Goal: Navigation & Orientation: Go to known website

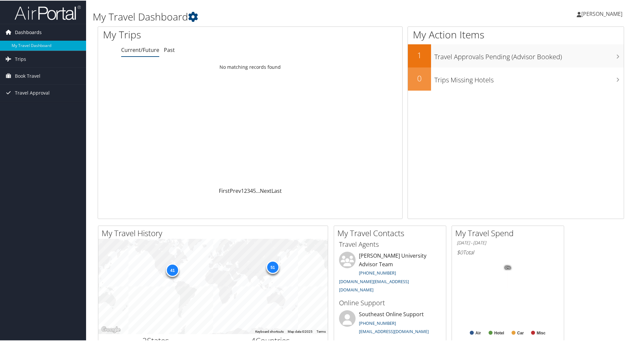
click at [30, 29] on span "Dashboards" at bounding box center [28, 32] width 27 height 17
click at [603, 13] on span "[PERSON_NAME]" at bounding box center [601, 13] width 41 height 7
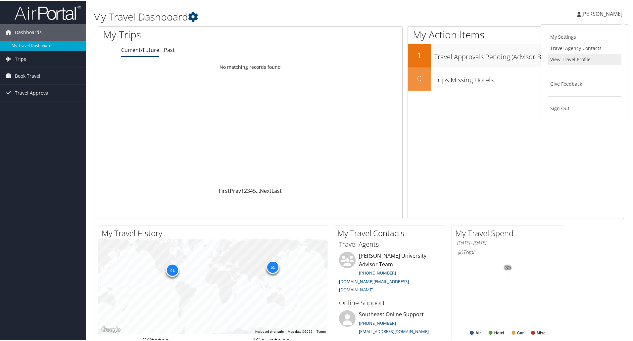
click at [567, 60] on link "View Travel Profile" at bounding box center [585, 58] width 74 height 11
click at [600, 15] on span "[PERSON_NAME]" at bounding box center [601, 13] width 41 height 7
click at [487, 108] on div "My Action Items 1 Travel Approvals Pending (Advisor Booked) 0 Trips Missing Hot…" at bounding box center [516, 122] width 217 height 193
click at [607, 33] on icon at bounding box center [617, 33] width 20 height 11
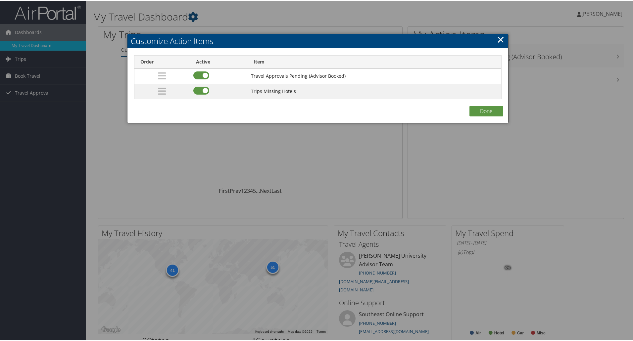
click at [502, 38] on link "×" at bounding box center [501, 38] width 8 height 13
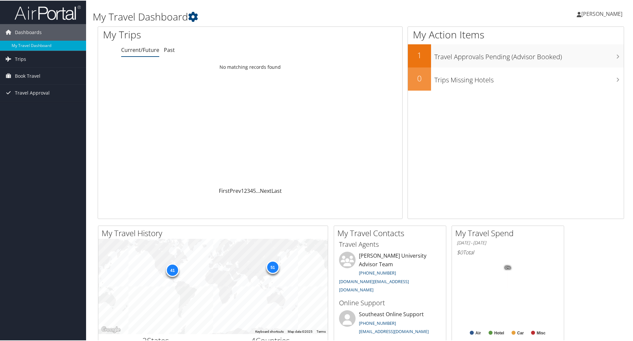
click at [605, 15] on span "[PERSON_NAME]" at bounding box center [601, 13] width 41 height 7
click at [562, 38] on link "My Settings" at bounding box center [585, 36] width 74 height 11
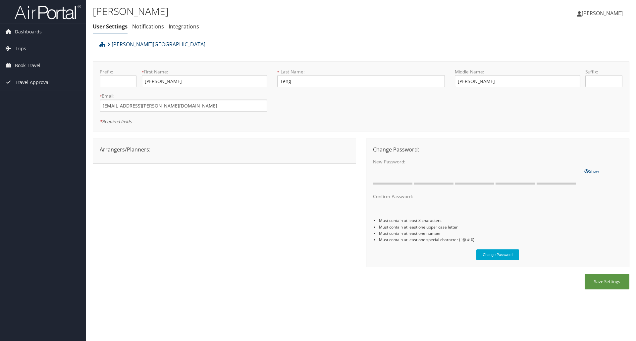
click at [117, 45] on link "[PERSON_NAME][GEOGRAPHIC_DATA]" at bounding box center [156, 44] width 98 height 13
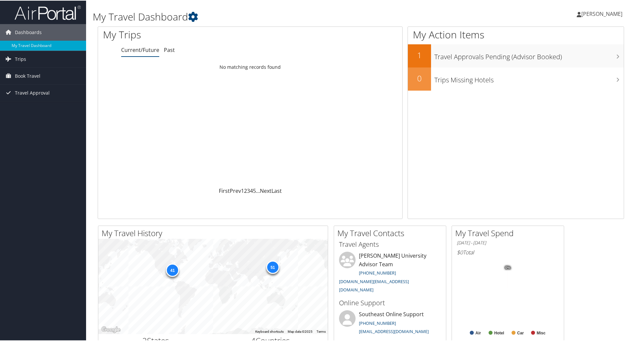
click at [602, 12] on span "[PERSON_NAME]" at bounding box center [601, 13] width 41 height 7
click at [435, 156] on div "My Action Items 1 Travel Approvals Pending (Advisor Booked) 0 Trips Missing Hot…" at bounding box center [516, 122] width 217 height 193
click at [608, 34] on icon at bounding box center [617, 33] width 20 height 11
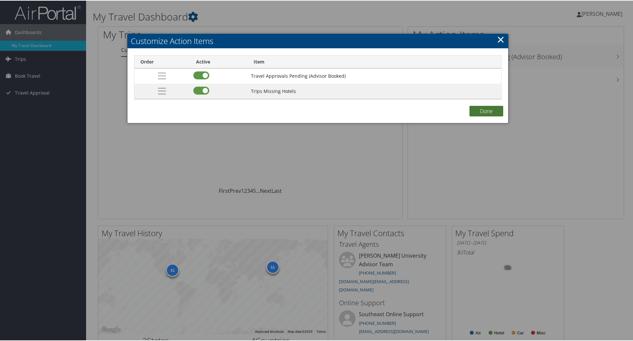
click at [481, 110] on button "Done" at bounding box center [487, 110] width 34 height 11
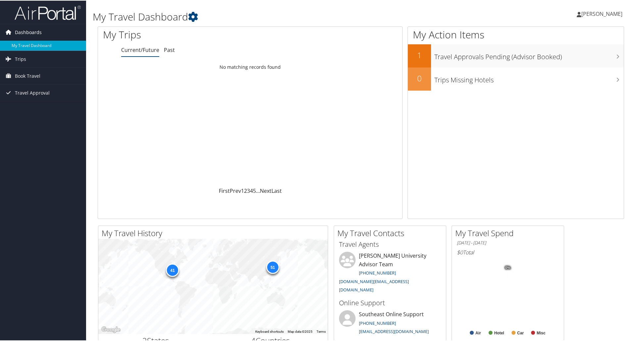
click at [34, 33] on span "Dashboards" at bounding box center [28, 32] width 27 height 17
click at [35, 31] on span "Dashboards" at bounding box center [28, 32] width 27 height 17
click at [19, 30] on span "Dashboards" at bounding box center [28, 32] width 27 height 17
click at [30, 47] on link "My Travel Dashboard" at bounding box center [43, 45] width 86 height 10
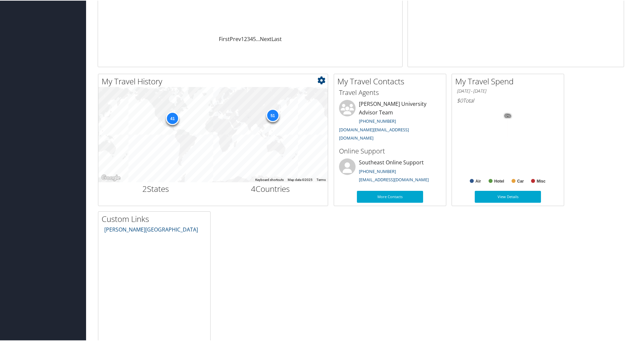
scroll to position [160, 0]
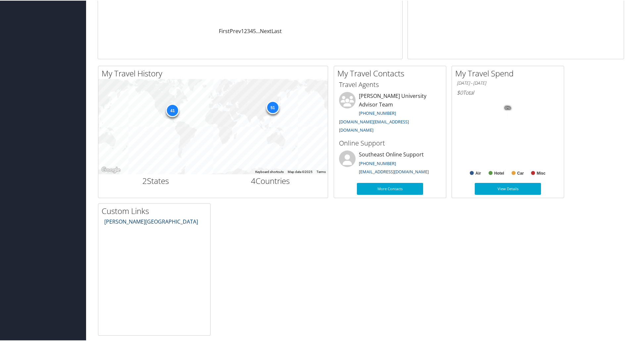
click at [157, 221] on link "Troy University Travel Center" at bounding box center [151, 221] width 94 height 7
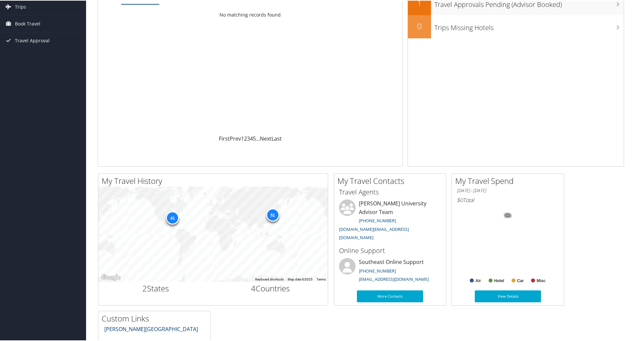
scroll to position [0, 0]
